Goal: Task Accomplishment & Management: Manage account settings

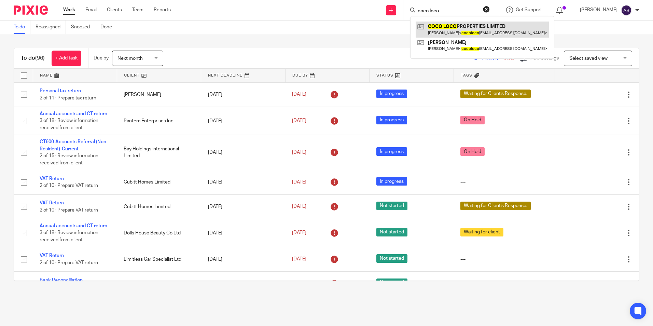
type input "coco loco"
click at [456, 30] on link at bounding box center [481, 30] width 133 height 16
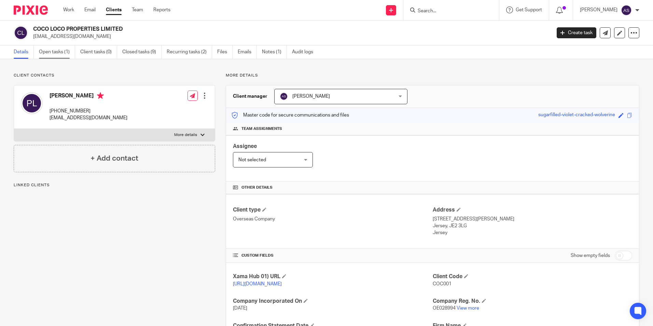
click at [52, 52] on link "Open tasks (1)" at bounding box center [57, 51] width 36 height 13
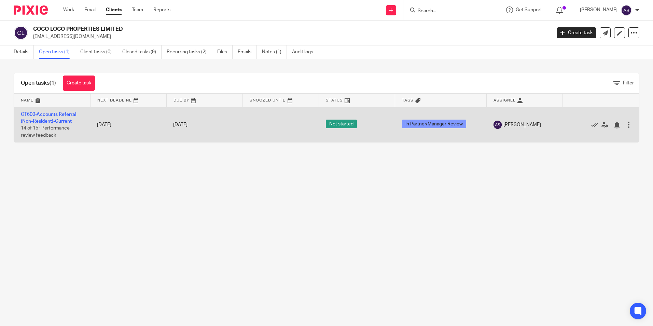
click at [67, 117] on td "CT600-Accounts Referral (Non-Resident)-Current 14 of 15 · Performance review fe…" at bounding box center [52, 124] width 76 height 35
click at [58, 117] on td "CT600-Accounts Referral (Non-Resident)-Current 14 of 15 · Performance review fe…" at bounding box center [52, 124] width 76 height 35
click at [62, 119] on link "CT600-Accounts Referral (Non-Resident)-Current" at bounding box center [48, 118] width 55 height 12
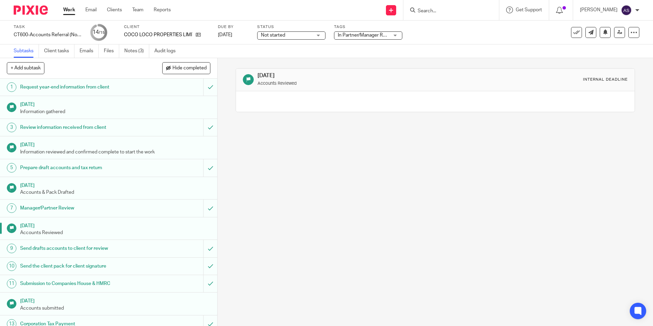
click at [94, 282] on h1 "Submission to Companies House & HMRC" at bounding box center [78, 283] width 117 height 10
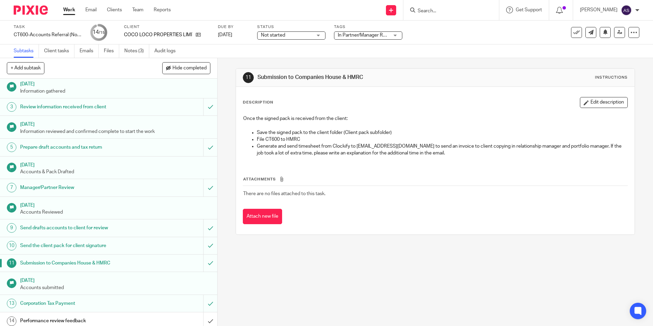
scroll to position [42, 0]
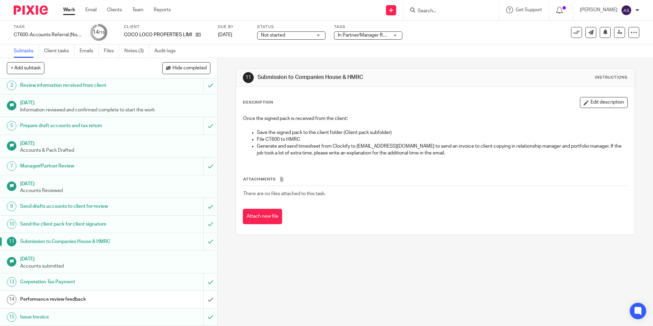
click at [57, 278] on h1 "Corporation Tax Payment" at bounding box center [78, 282] width 117 height 10
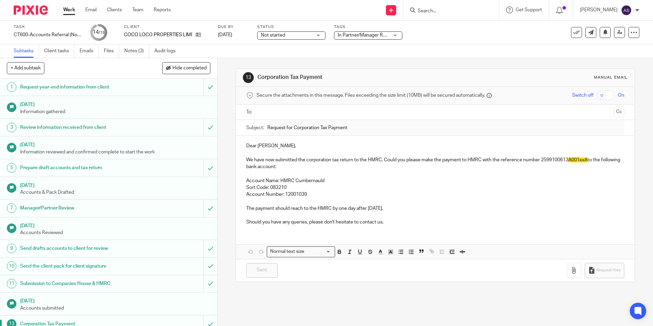
click at [249, 185] on p "Sort Code: 083210" at bounding box center [435, 187] width 378 height 7
click at [440, 165] on p "We have now submitted the corporation tax return to the HMRC. Could you please …" at bounding box center [435, 163] width 378 height 14
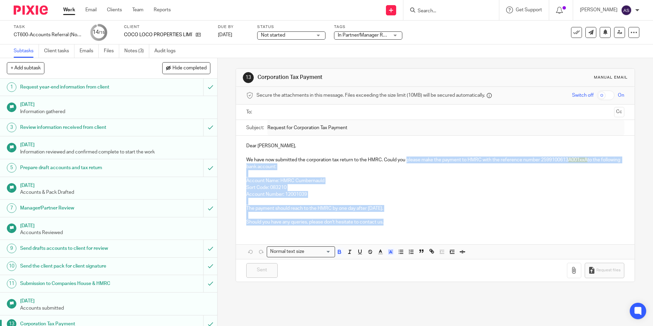
drag, startPoint x: 404, startPoint y: 158, endPoint x: 399, endPoint y: 221, distance: 63.4
click at [400, 223] on div "Dear Paul, We have now submitted the corporation tax return to the HMRC. Could …" at bounding box center [435, 183] width 398 height 95
copy div "please make the payment to HMRC with the reference number 2599100613 A001xxA to…"
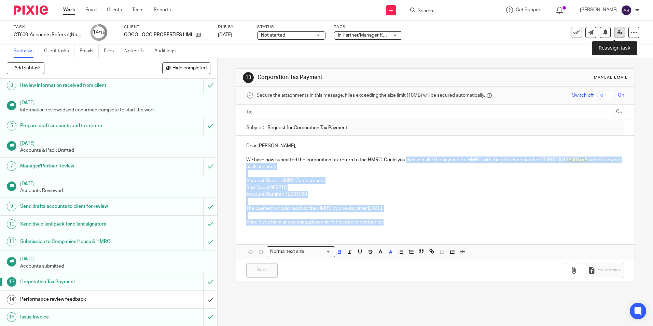
click at [614, 36] on link at bounding box center [619, 32] width 11 height 11
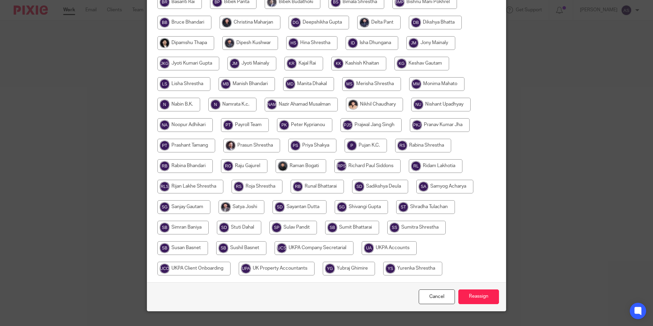
scroll to position [208, 0]
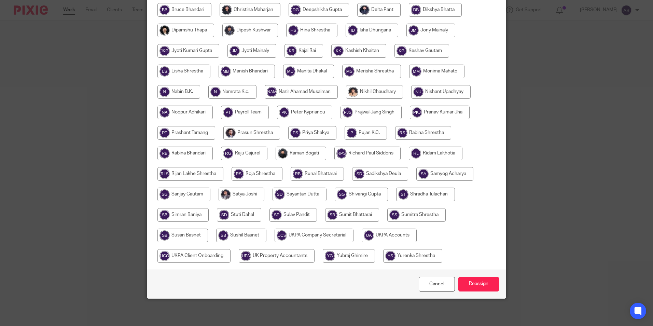
drag, startPoint x: 384, startPoint y: 235, endPoint x: 473, endPoint y: 271, distance: 95.4
click at [385, 235] on input "radio" at bounding box center [389, 235] width 55 height 14
radio input "true"
click at [480, 283] on input "Reassign" at bounding box center [478, 284] width 41 height 15
